Goal: Task Accomplishment & Management: Use online tool/utility

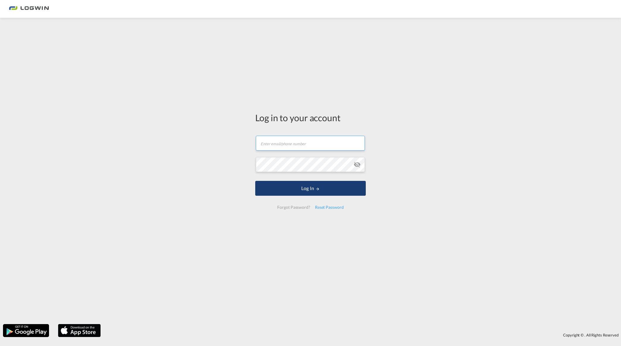
type input "[PERSON_NAME][EMAIL_ADDRESS][PERSON_NAME][DOMAIN_NAME]"
click at [274, 189] on button "Log In" at bounding box center [310, 188] width 111 height 15
